Goal: Check status: Check status

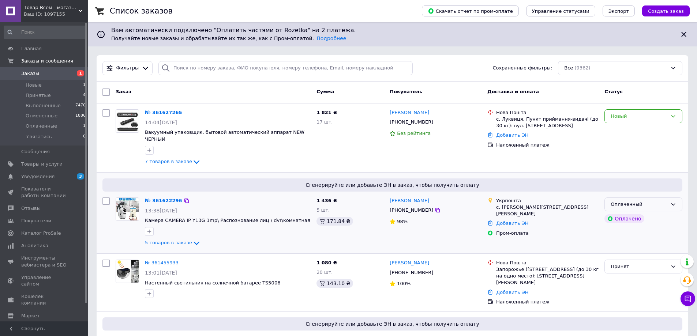
click at [648, 201] on div "Оплаченный" at bounding box center [639, 205] width 57 height 8
click at [616, 213] on li "Принят" at bounding box center [643, 220] width 77 height 14
click at [184, 112] on icon at bounding box center [187, 113] width 6 height 6
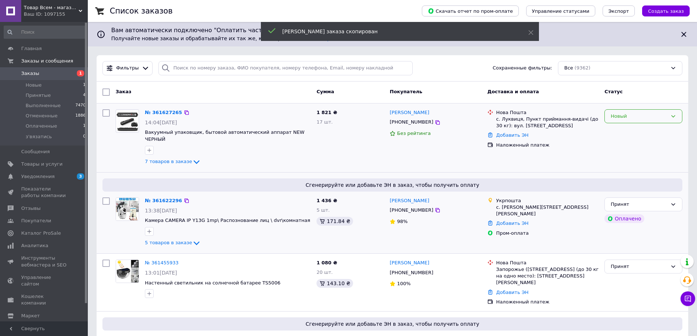
click at [630, 113] on div "Новый" at bounding box center [639, 117] width 57 height 8
click at [627, 130] on li "Принят" at bounding box center [643, 132] width 77 height 14
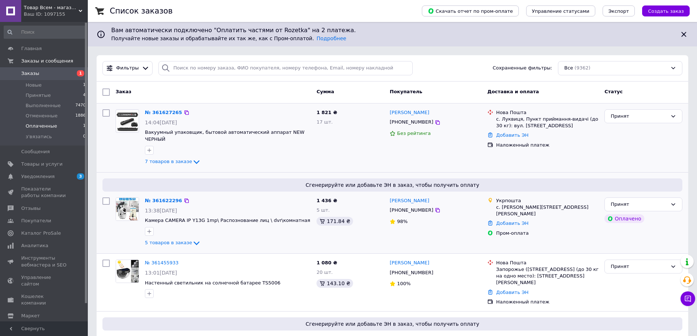
click at [44, 125] on span "Оплаченные" at bounding box center [41, 126] width 31 height 7
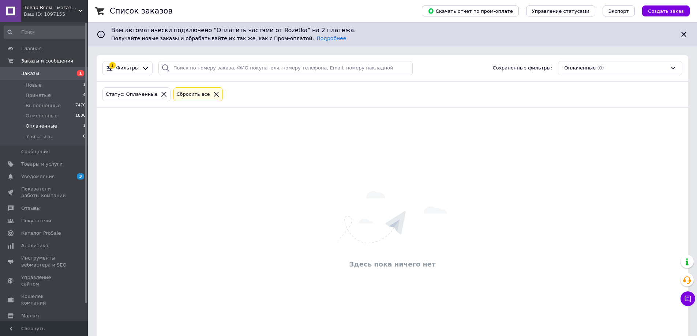
click at [36, 14] on div "Ваш ID: 1097155" at bounding box center [56, 14] width 64 height 7
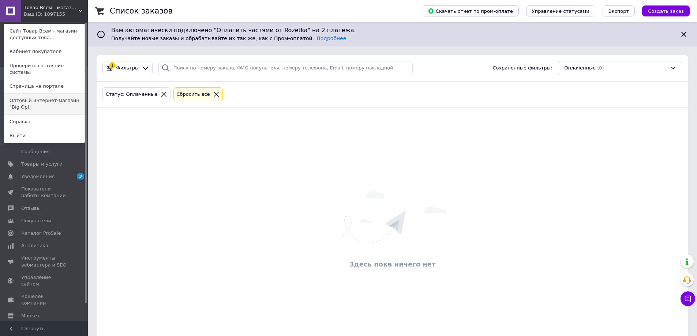
click at [69, 96] on link "Оптовый интернет-магазин "Big Opt"" at bounding box center [44, 104] width 80 height 20
